Goal: Information Seeking & Learning: Learn about a topic

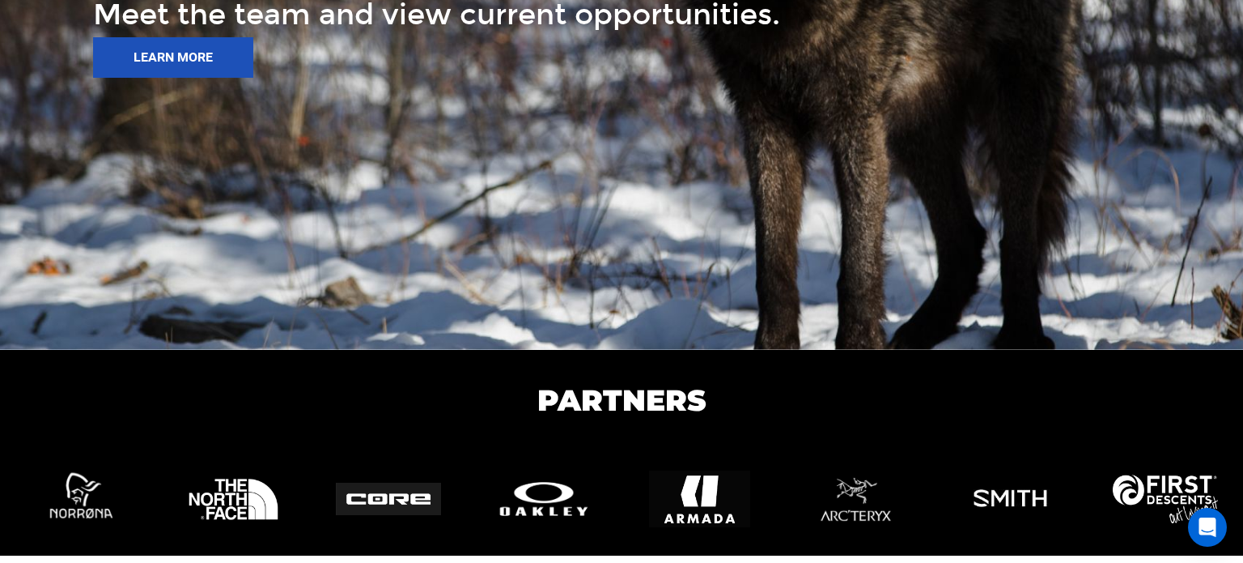
scroll to position [2767, 0]
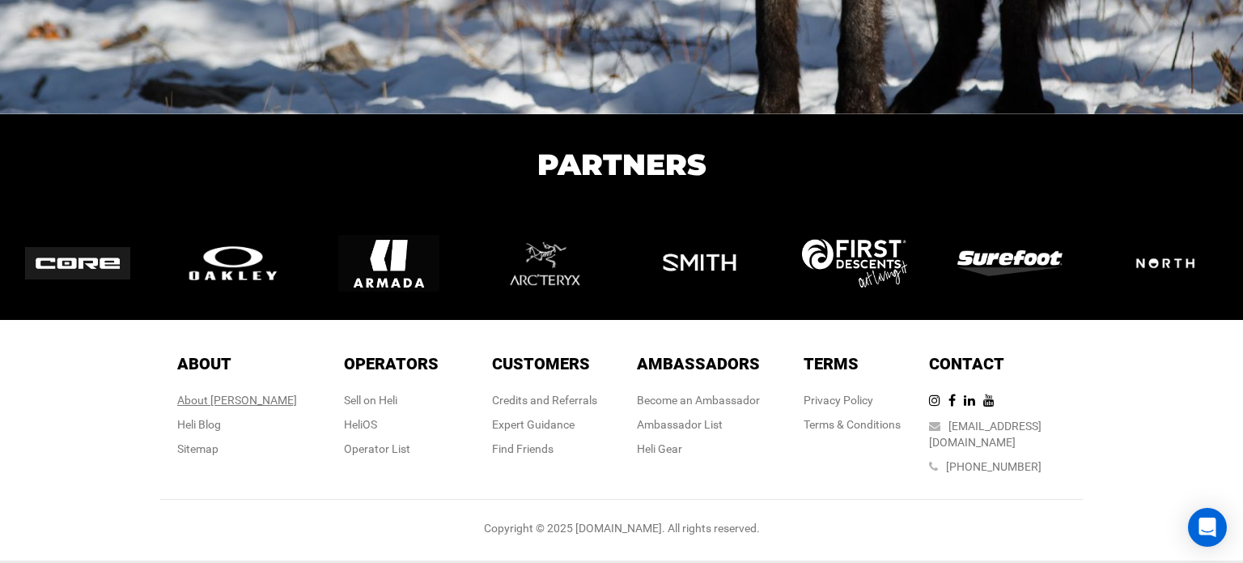
click at [236, 396] on div "About [PERSON_NAME]" at bounding box center [237, 400] width 120 height 16
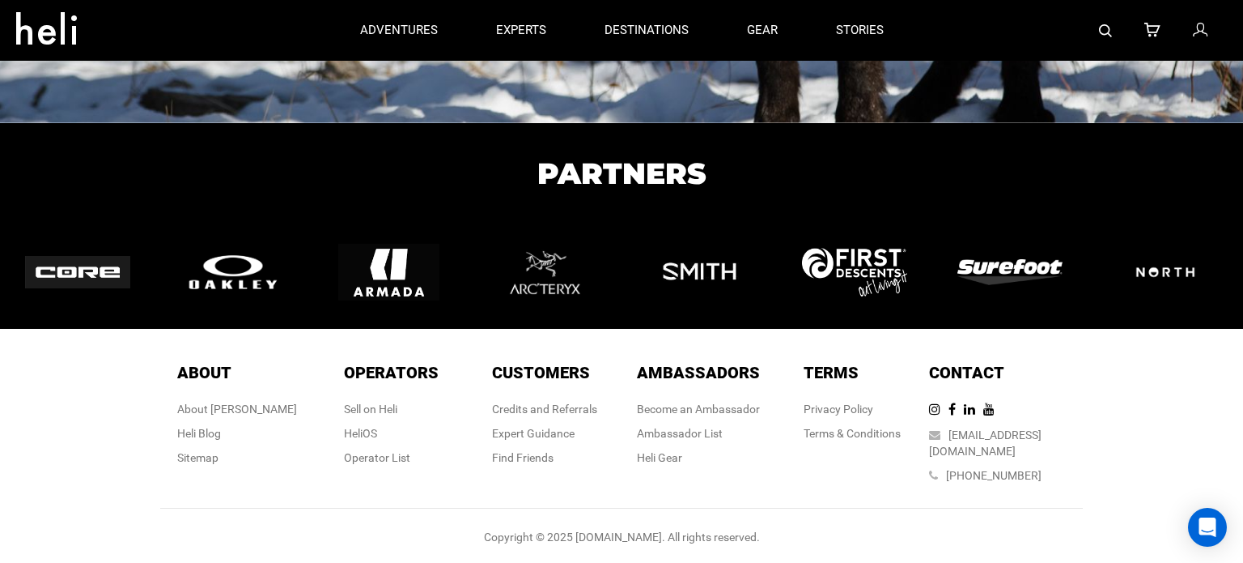
scroll to position [2751, 0]
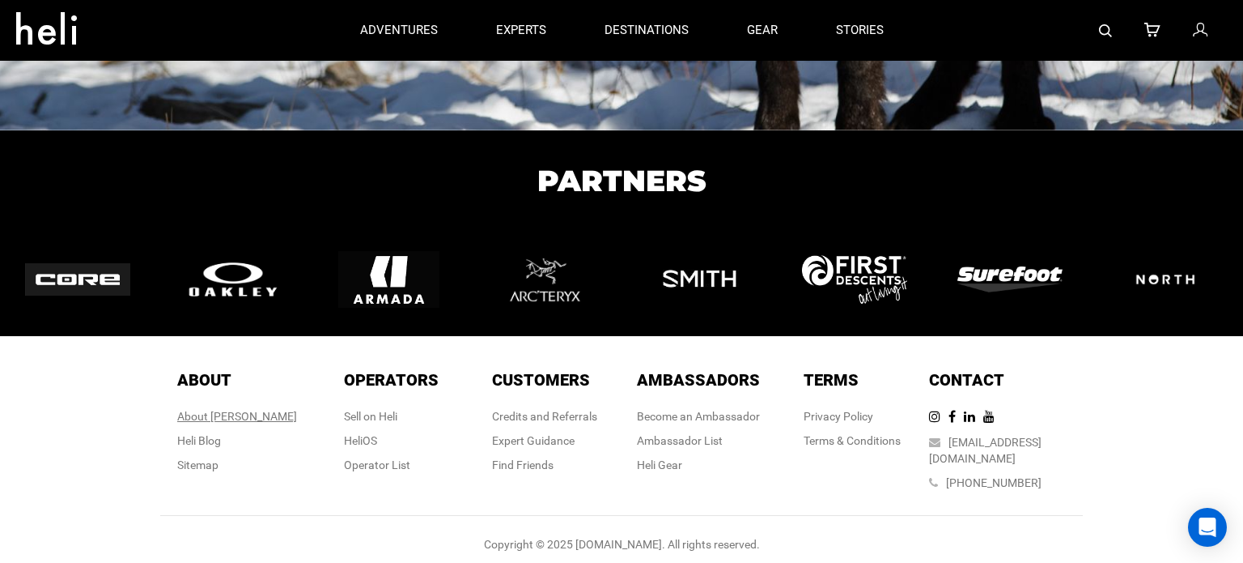
click at [223, 413] on div "About [PERSON_NAME]" at bounding box center [237, 416] width 120 height 16
click at [231, 412] on div "About [PERSON_NAME]" at bounding box center [237, 416] width 120 height 16
click at [221, 437] on link "Heli Blog" at bounding box center [199, 440] width 44 height 13
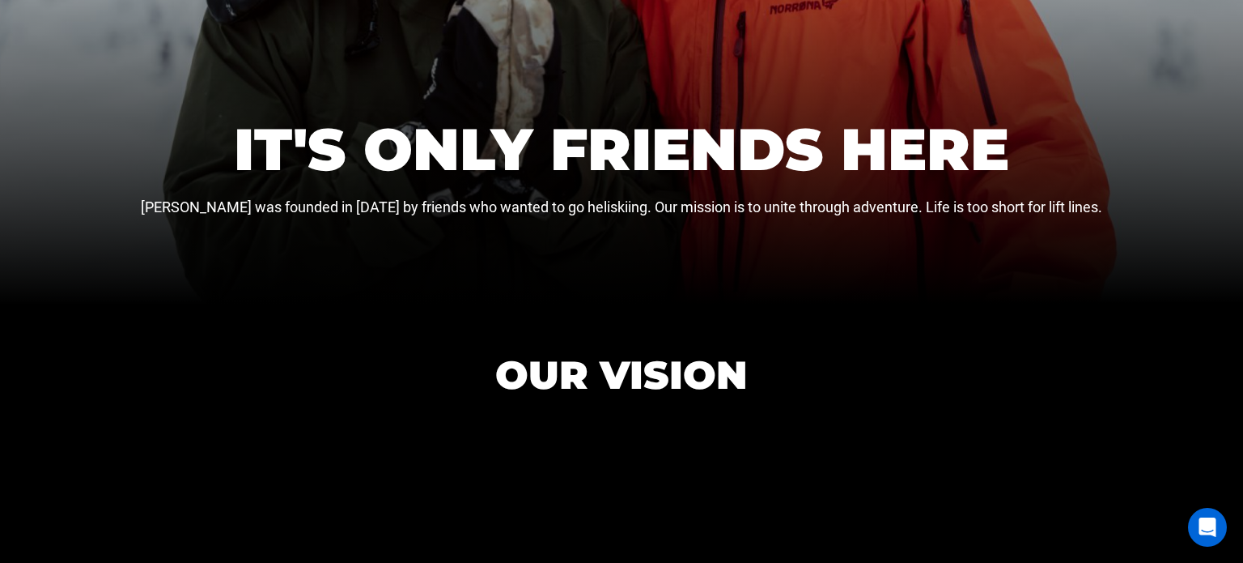
scroll to position [450, 0]
